Goal: Find contact information: Find contact information

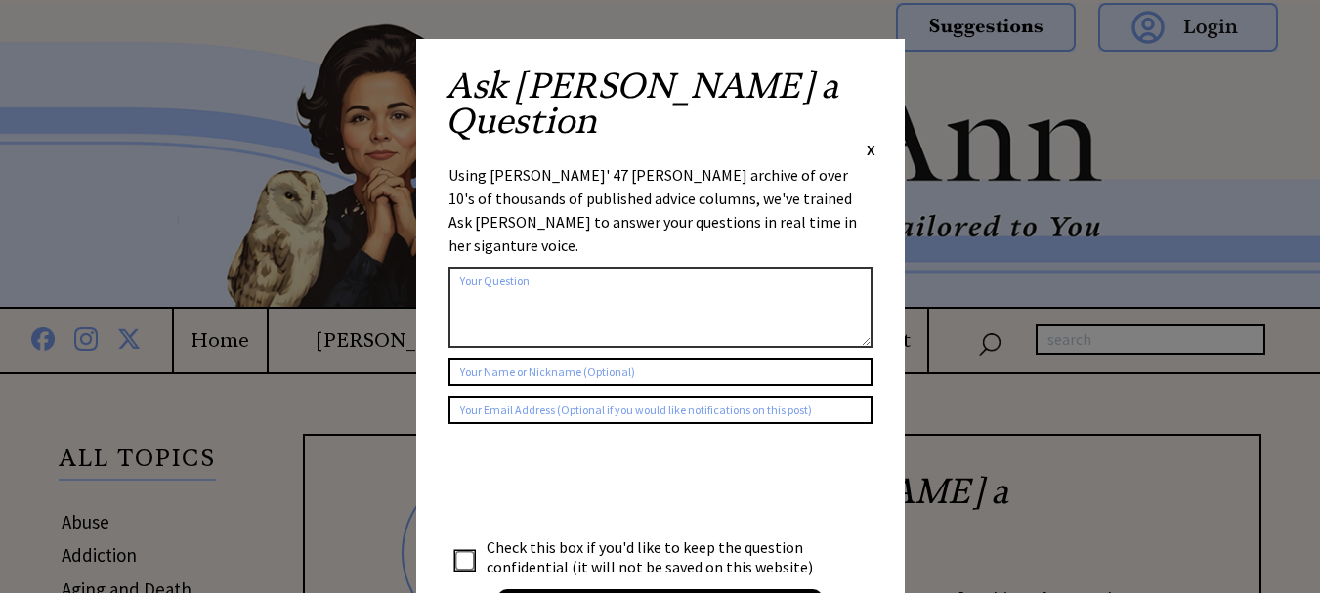
click at [873, 140] on span "X" at bounding box center [870, 150] width 9 height 20
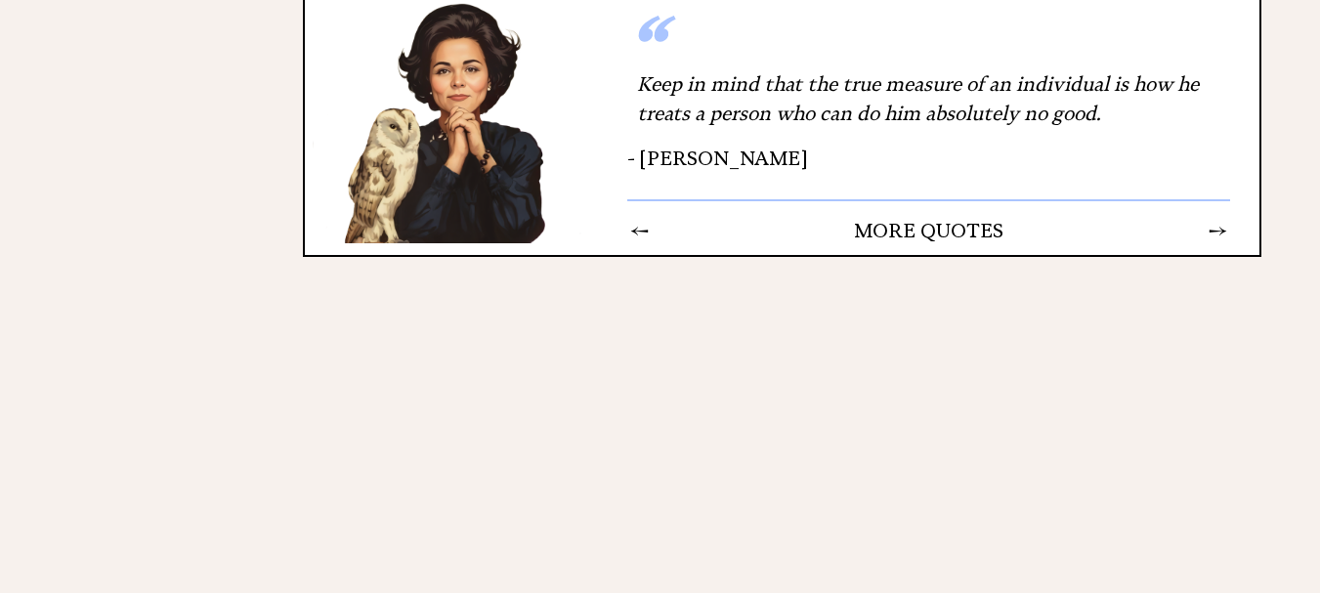
scroll to position [5231, 0]
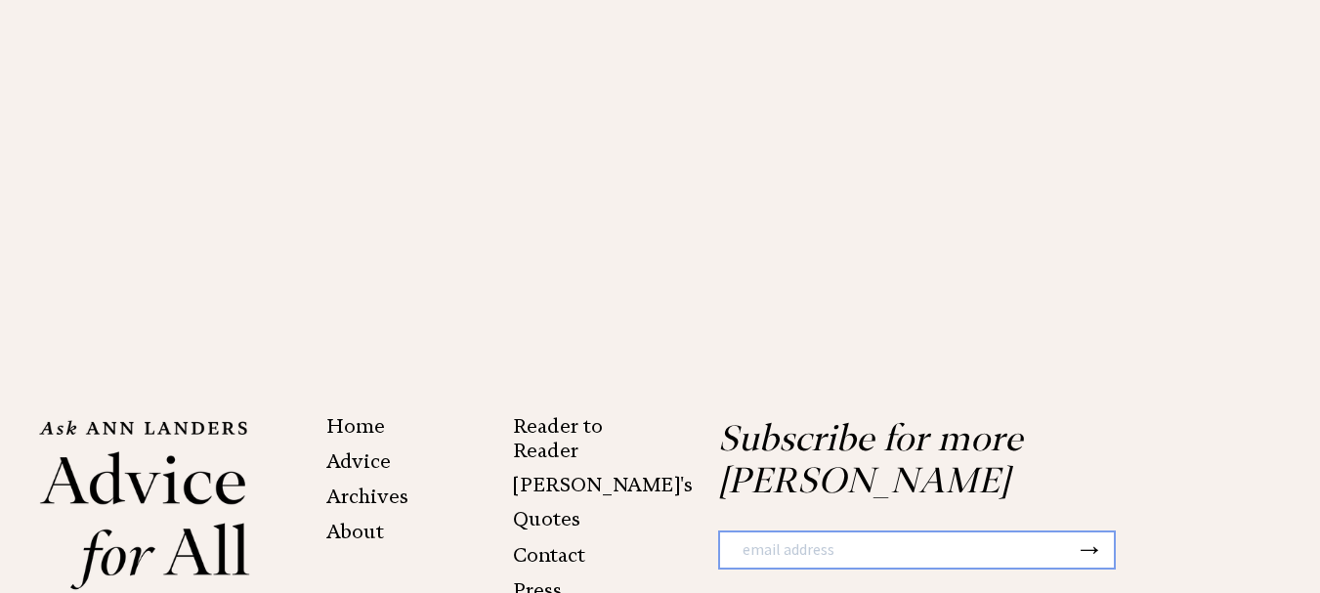
click at [548, 536] on li "Contact" at bounding box center [586, 553] width 147 height 35
click at [534, 543] on link "Contact" at bounding box center [549, 554] width 72 height 23
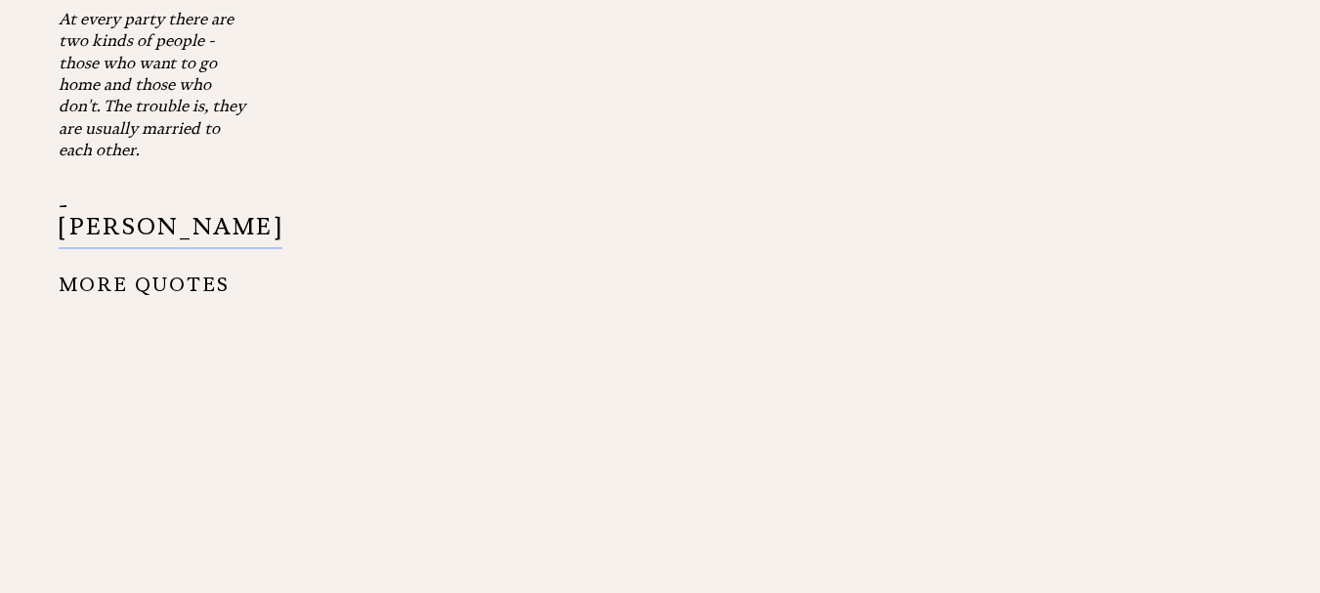
scroll to position [2930, 0]
